Goal: Task Accomplishment & Management: Manage account settings

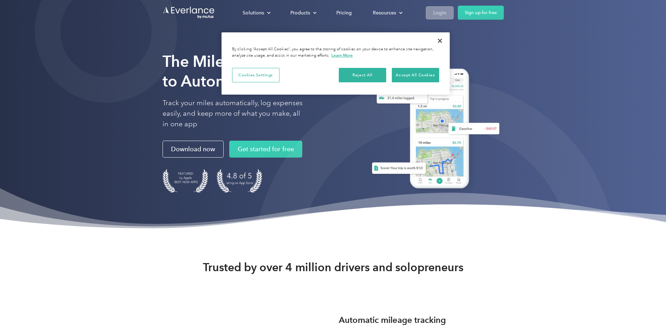
click at [442, 15] on div "Login" at bounding box center [439, 12] width 13 height 9
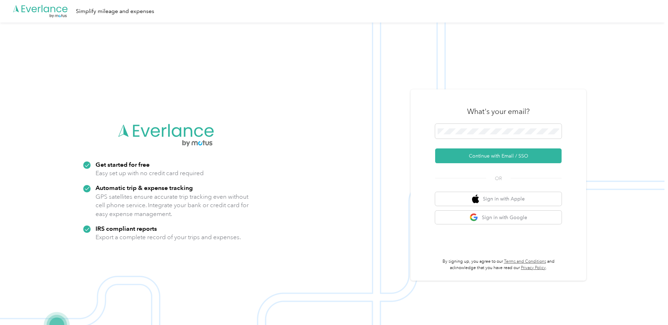
click at [427, 58] on img at bounding box center [332, 184] width 665 height 325
